Goal: Obtain resource: Obtain resource

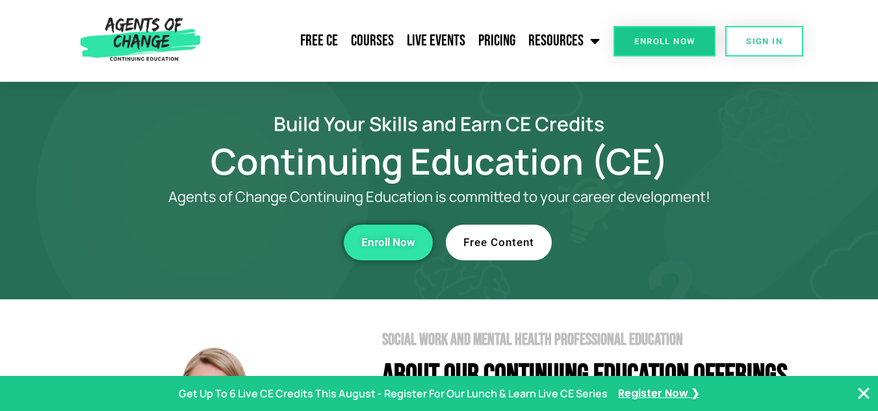
click at [515, 231] on link "Free Content" at bounding box center [499, 243] width 106 height 36
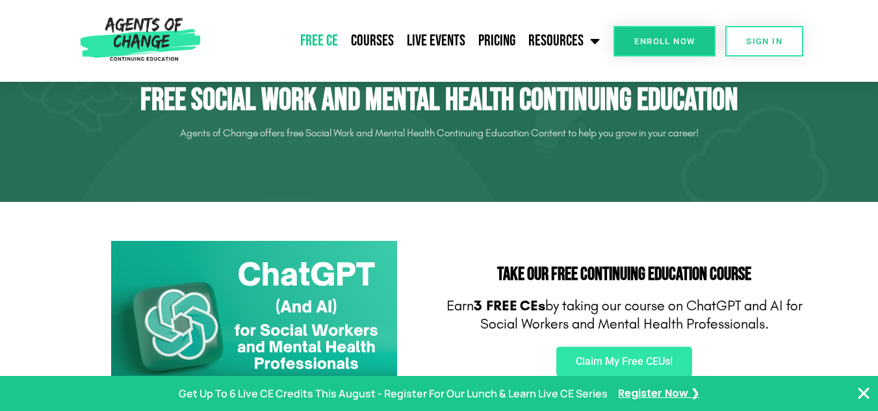
scroll to position [79, 0]
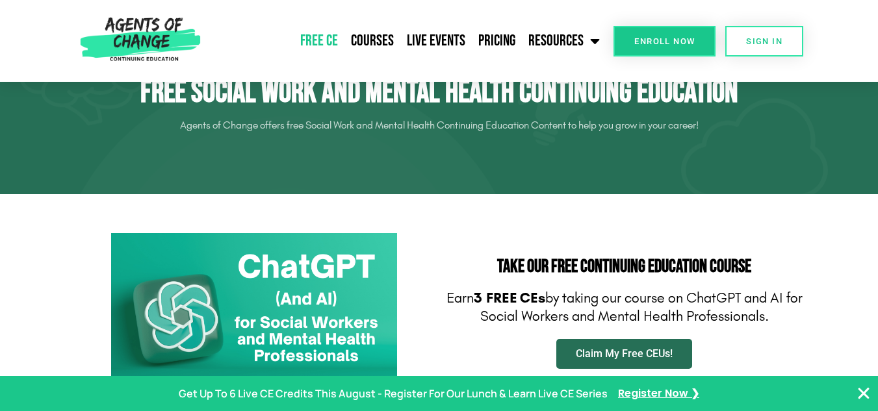
click at [620, 352] on span "Claim My Free CEUs!" at bounding box center [624, 354] width 97 height 10
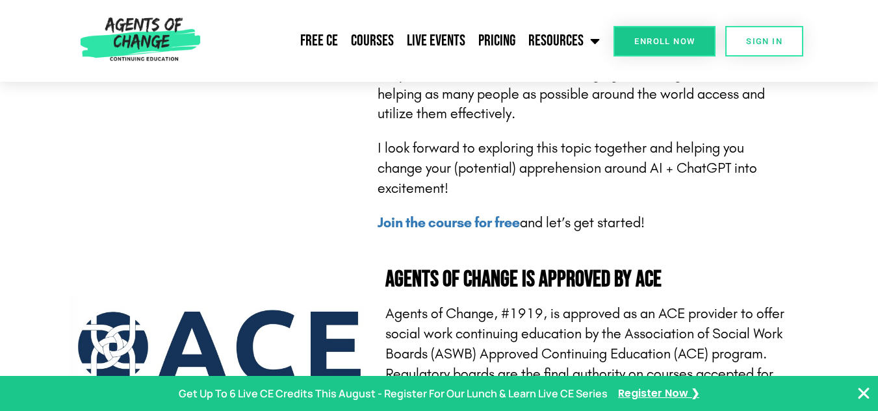
scroll to position [3399, 0]
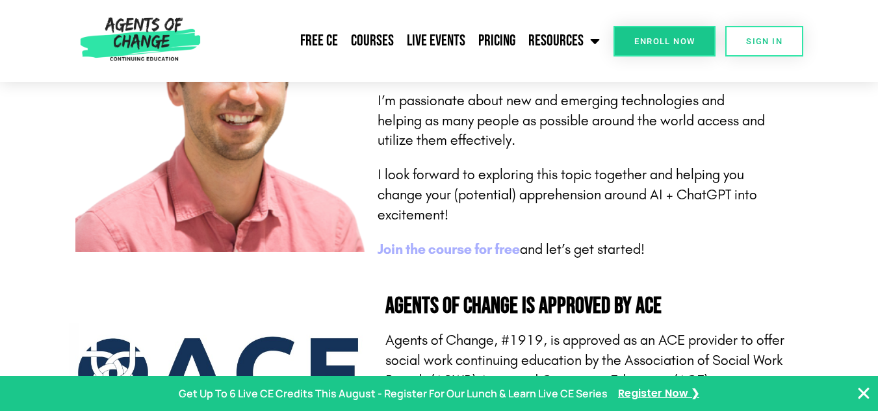
click at [453, 254] on b "Join the course for free" at bounding box center [448, 249] width 142 height 17
